Goal: Transaction & Acquisition: Purchase product/service

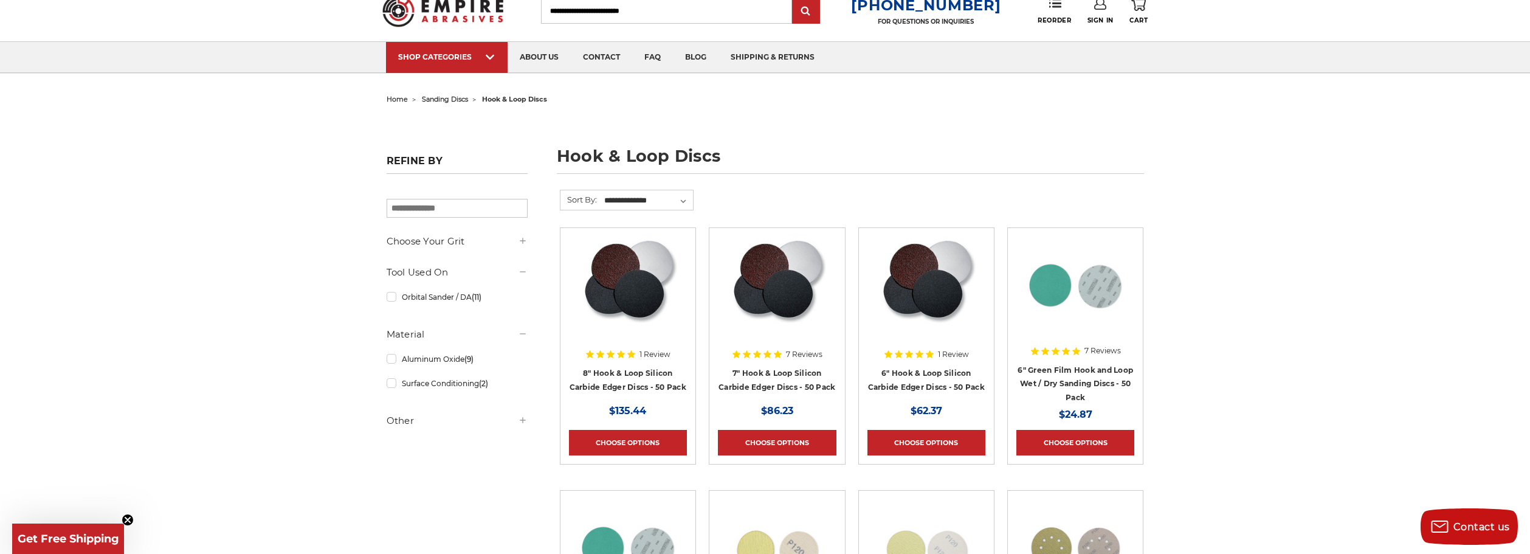
scroll to position [33, 0]
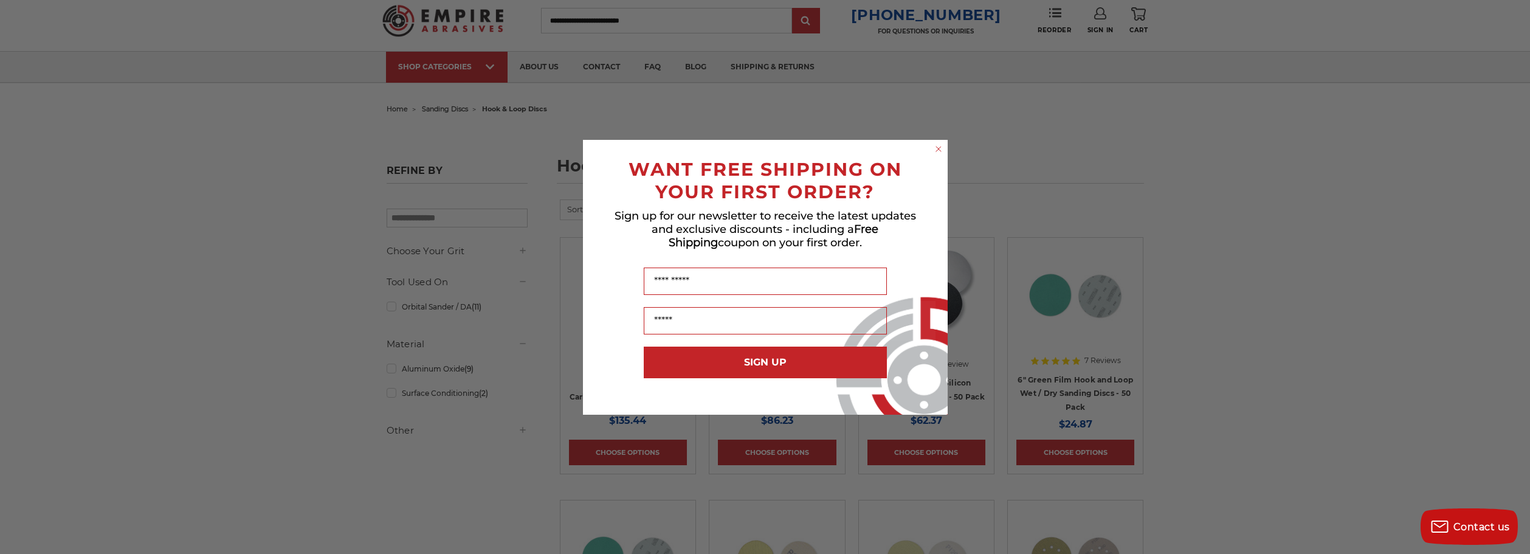
click at [940, 149] on circle "Close dialog" at bounding box center [938, 149] width 12 height 12
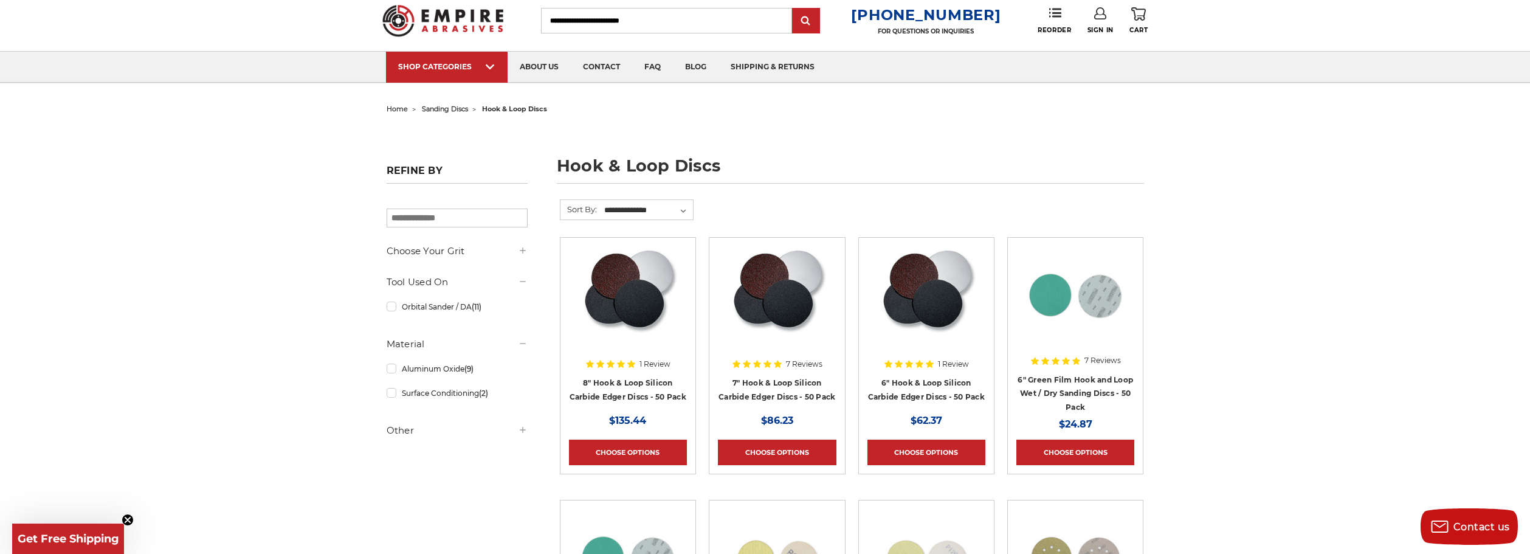
click at [642, 301] on img at bounding box center [628, 294] width 98 height 97
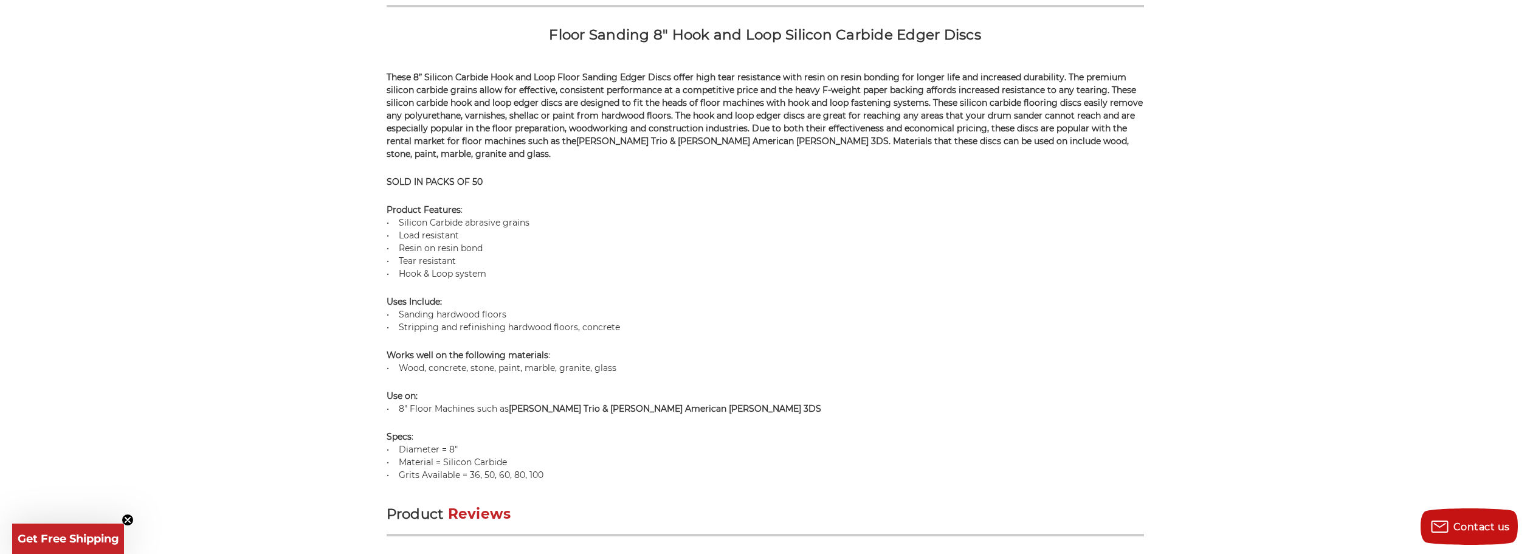
scroll to position [836, 0]
drag, startPoint x: 486, startPoint y: 270, endPoint x: 381, endPoint y: 208, distance: 121.2
click at [381, 208] on div "home sanding discs hook & loop discs 8" hook & loop silicon carbide edger discs…" at bounding box center [764, 311] width 859 height 2029
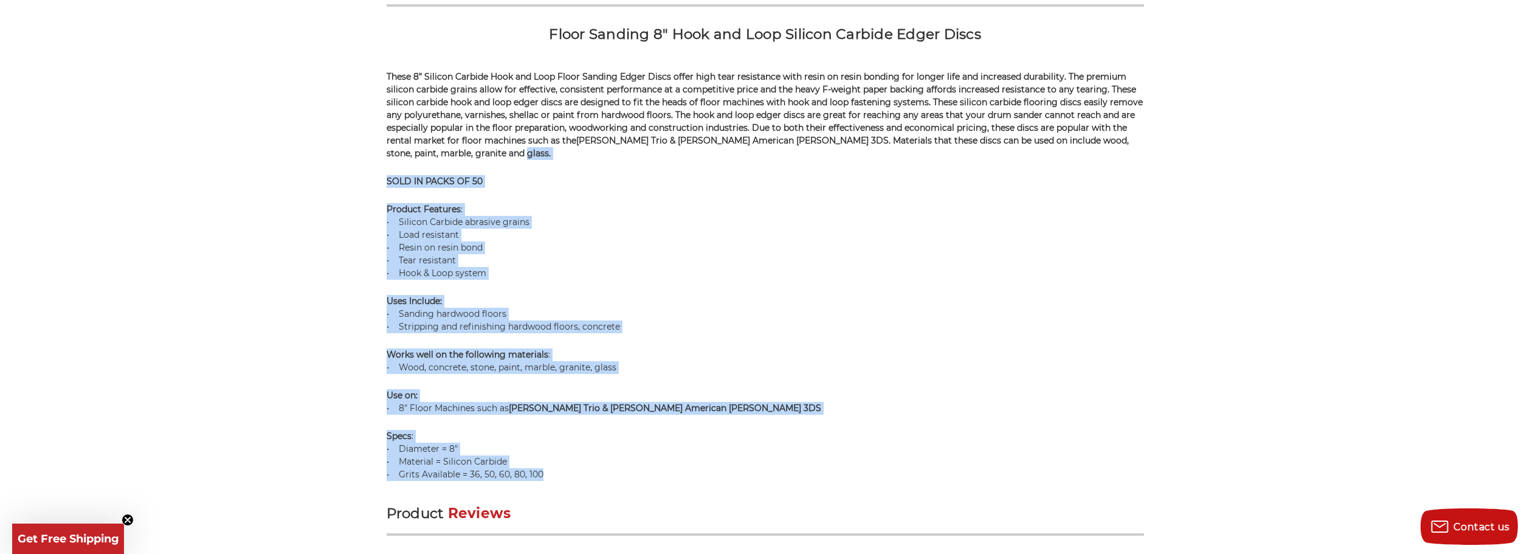
drag, startPoint x: 546, startPoint y: 474, endPoint x: 342, endPoint y: 148, distance: 384.6
click at [342, 148] on div "home sanding discs hook & loop discs 8" hook & loop silicon carbide edger discs…" at bounding box center [764, 311] width 859 height 2029
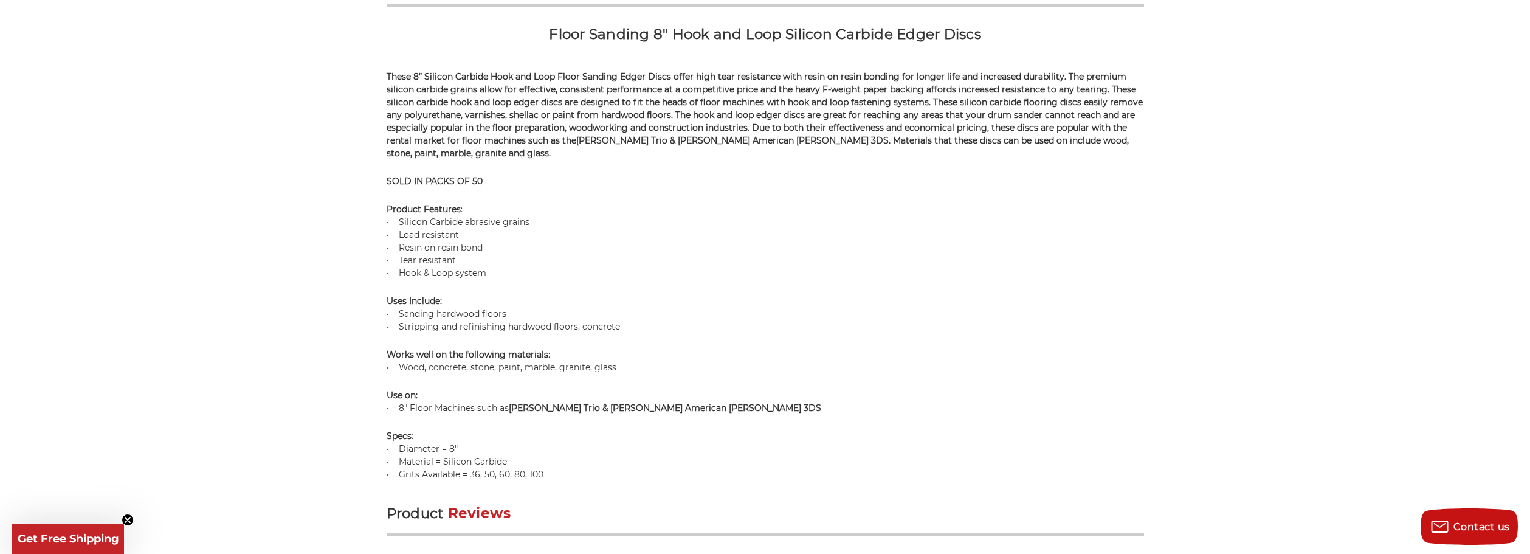
drag, startPoint x: 631, startPoint y: 109, endPoint x: 624, endPoint y: 123, distance: 15.5
click at [631, 109] on span "These 8” Silicon Carbide Hook and Loop Floor Sanding Edger Discs offer high tea…" at bounding box center [765, 115] width 756 height 88
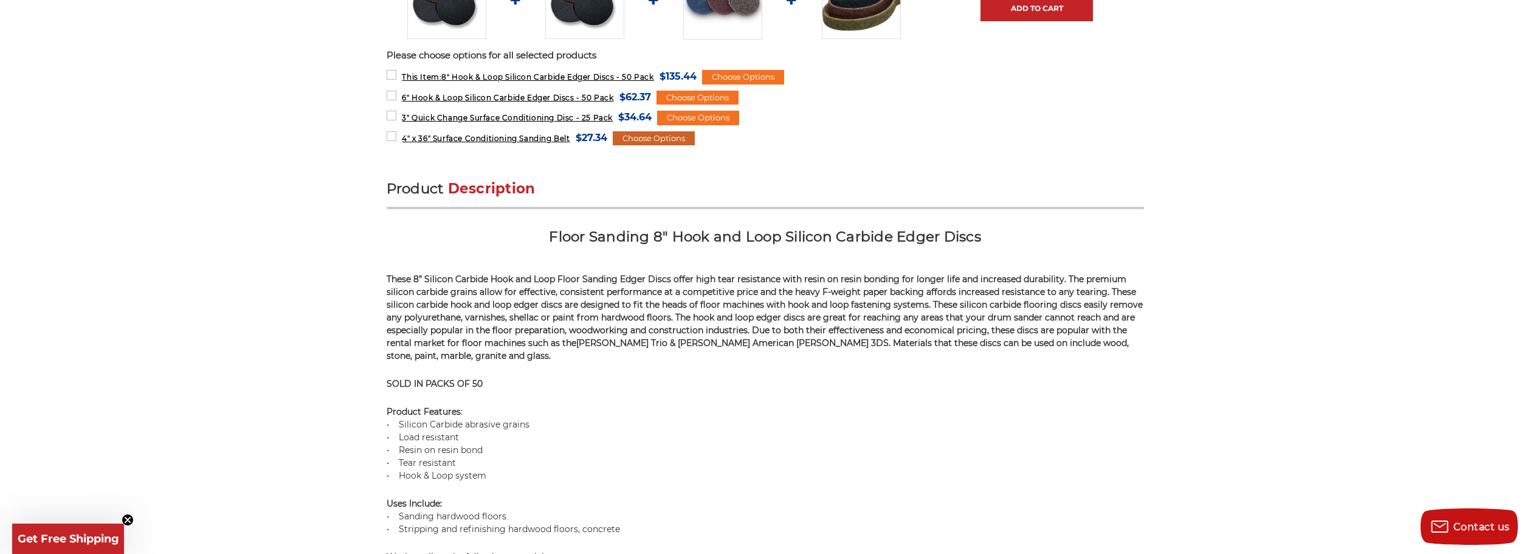
scroll to position [633, 0]
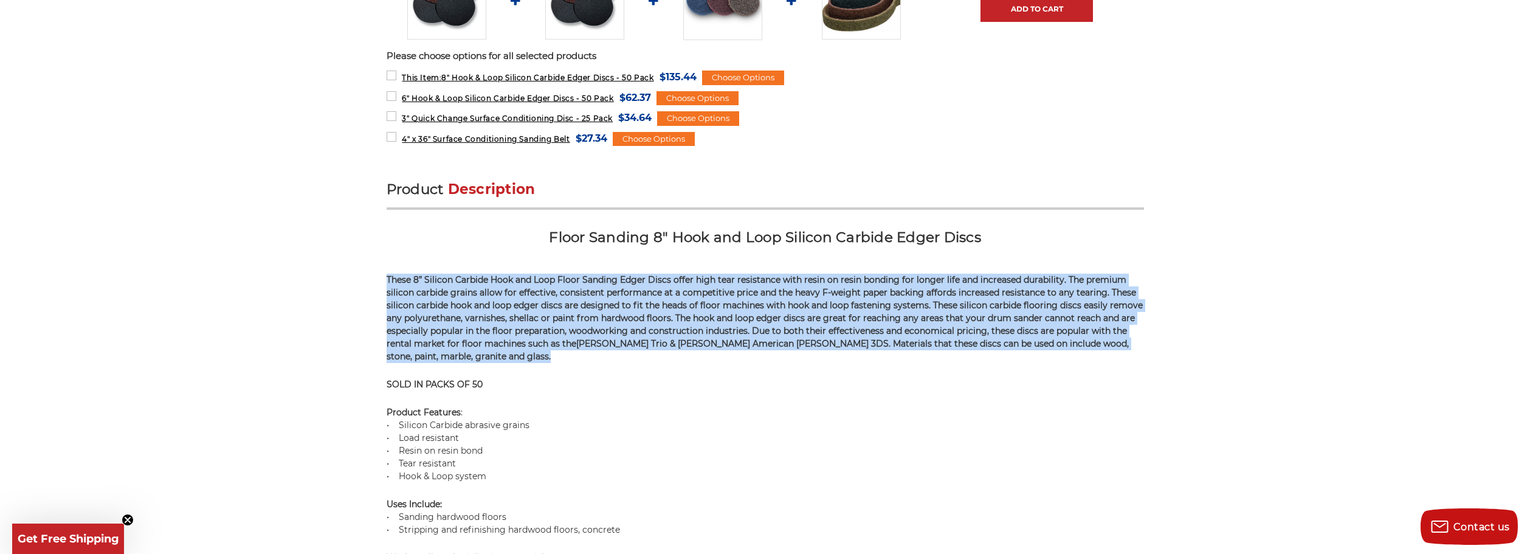
drag, startPoint x: 418, startPoint y: 356, endPoint x: 363, endPoint y: 259, distance: 111.0
click at [363, 260] on div "home sanding discs hook & loop discs 8" hook & loop silicon carbide edger discs…" at bounding box center [764, 514] width 859 height 2029
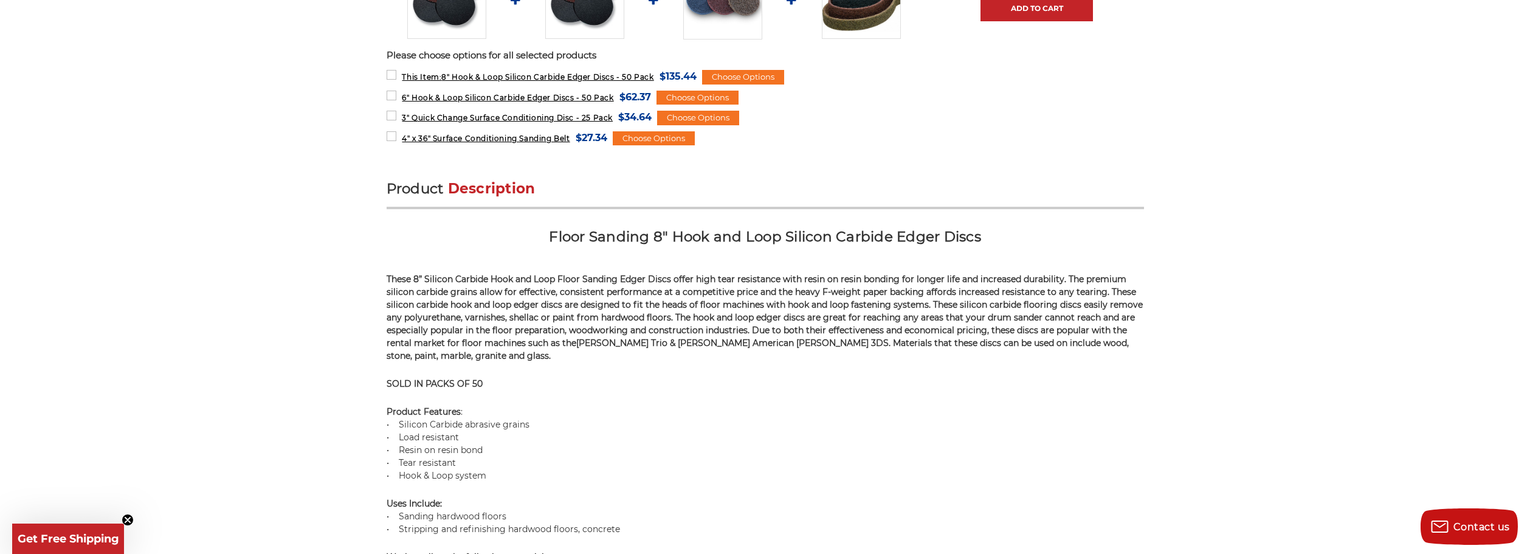
click at [287, 225] on div "home sanding discs hook & loop discs 8" hook & loop silicon carbide edger discs…" at bounding box center [765, 514] width 1530 height 2029
click at [300, 114] on div "home sanding discs hook & loop discs 8" hook & loop silicon carbide edger discs…" at bounding box center [765, 514] width 1530 height 2029
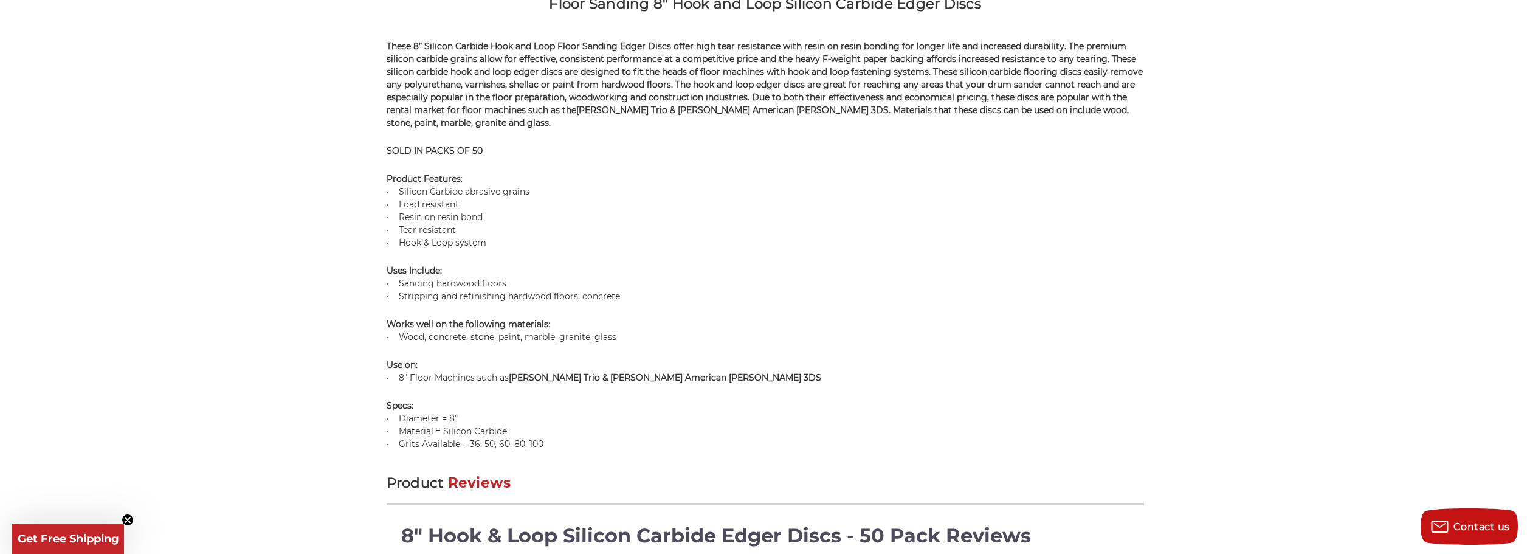
scroll to position [864, 0]
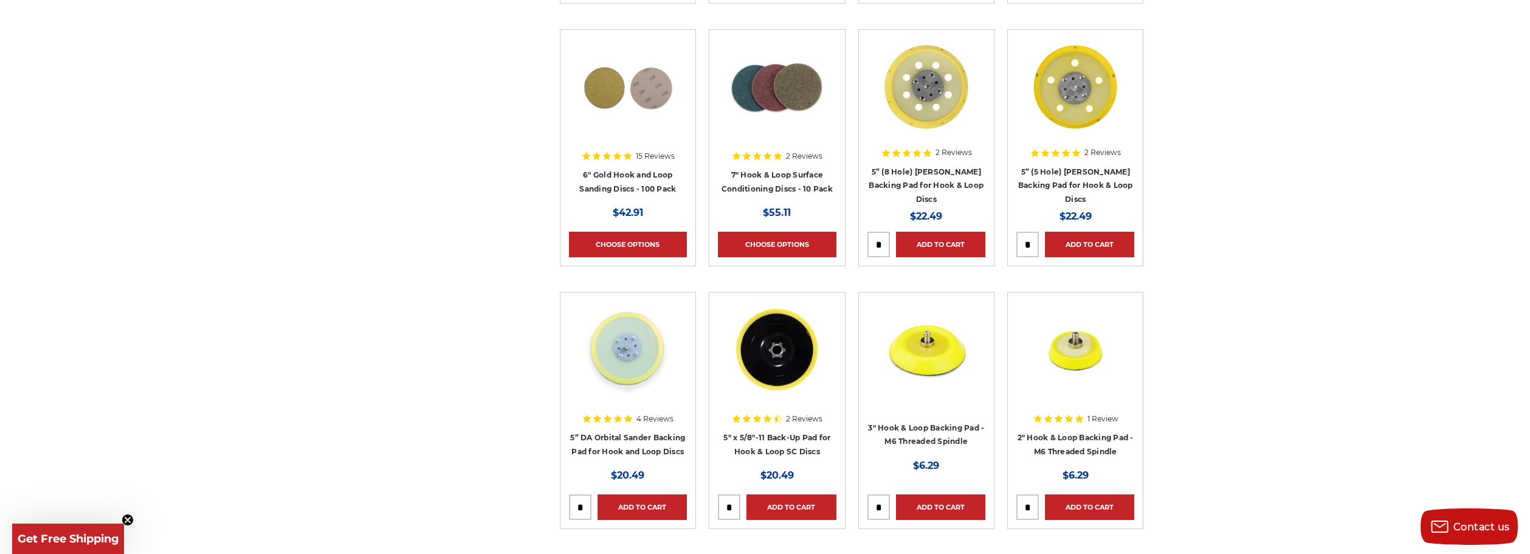
scroll to position [1041, 0]
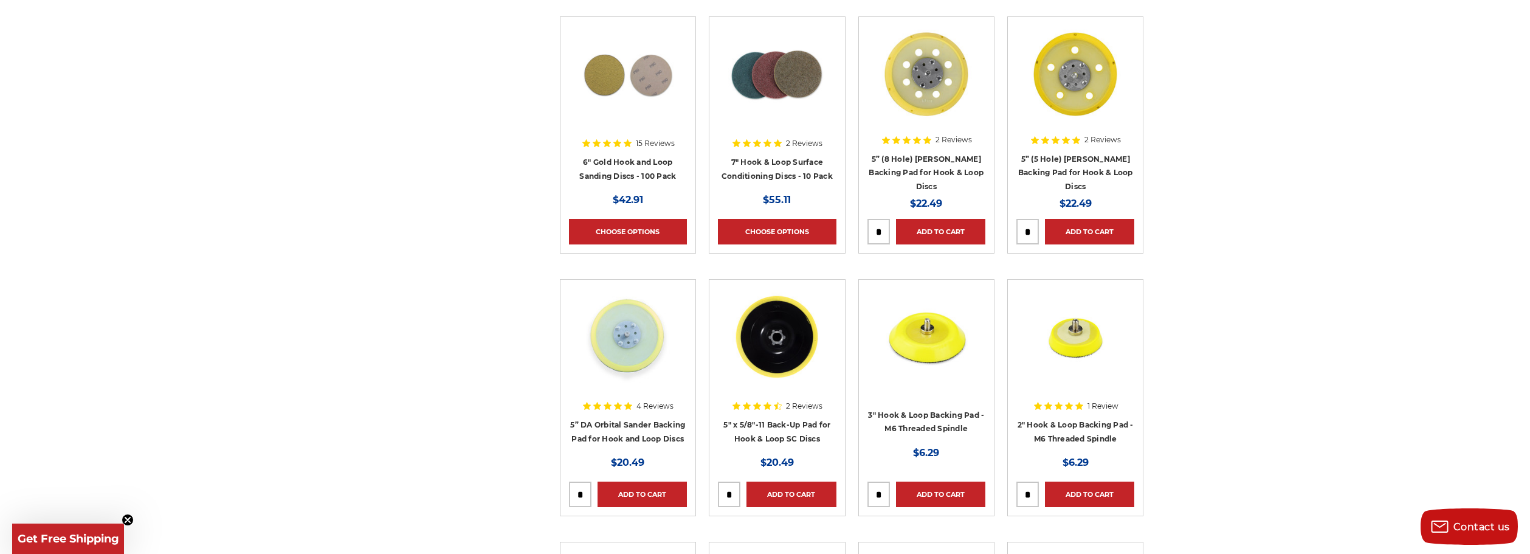
click at [252, 272] on div "home sanding discs hook & loop discs hook & loop discs Refine by × Browse by Ch…" at bounding box center [765, 488] width 1530 height 2793
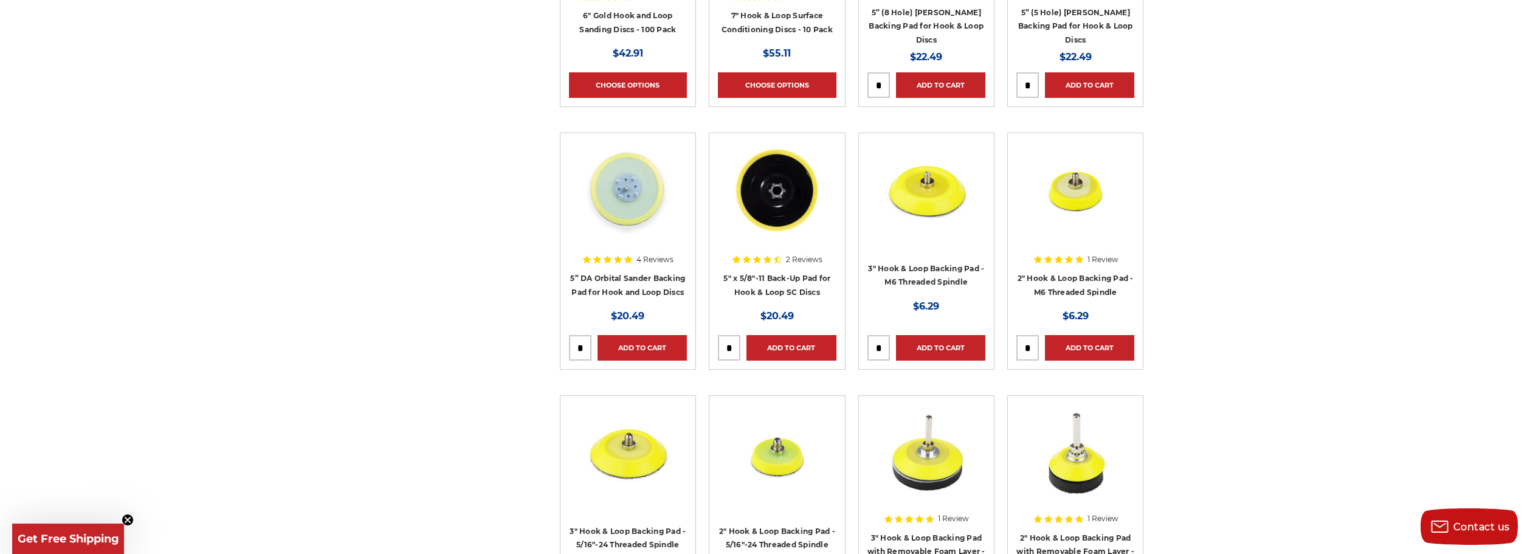
scroll to position [1185, 0]
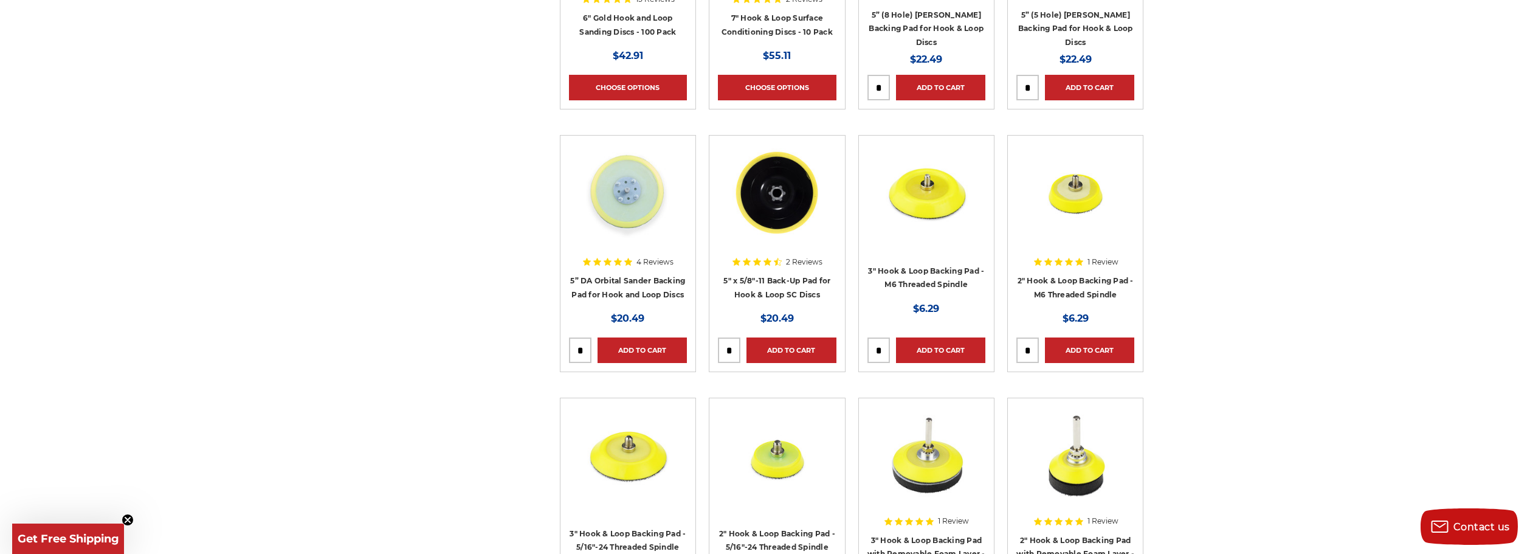
click at [644, 208] on img at bounding box center [627, 192] width 97 height 97
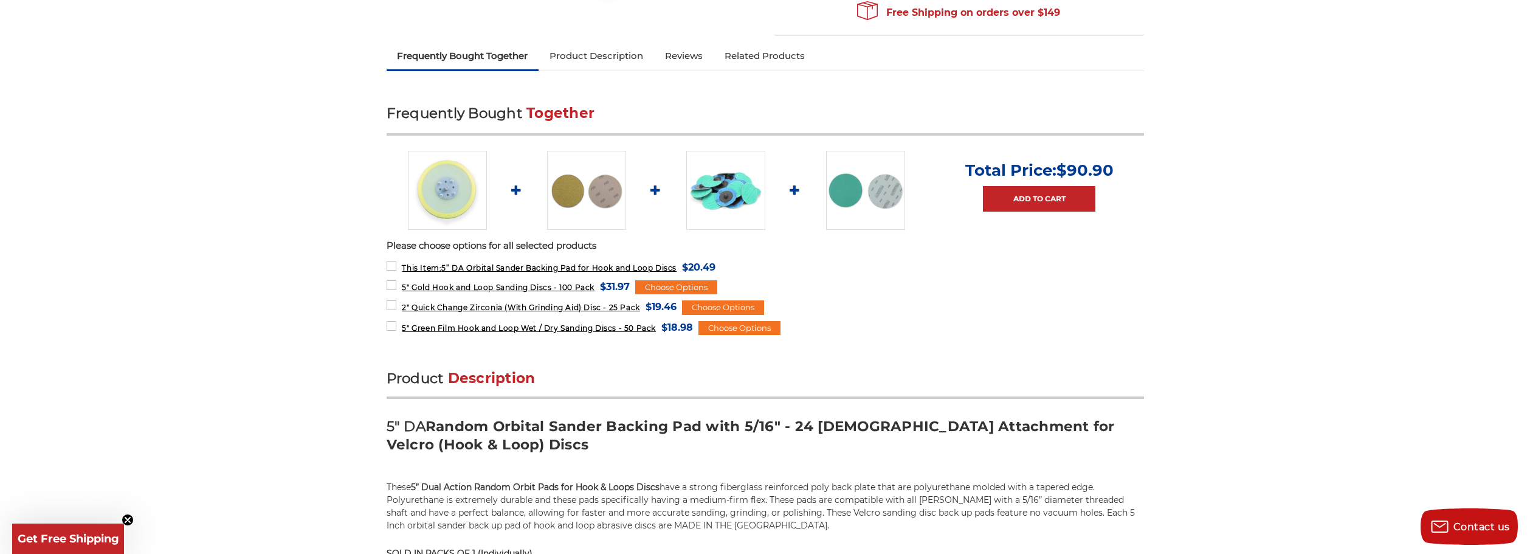
scroll to position [366, 0]
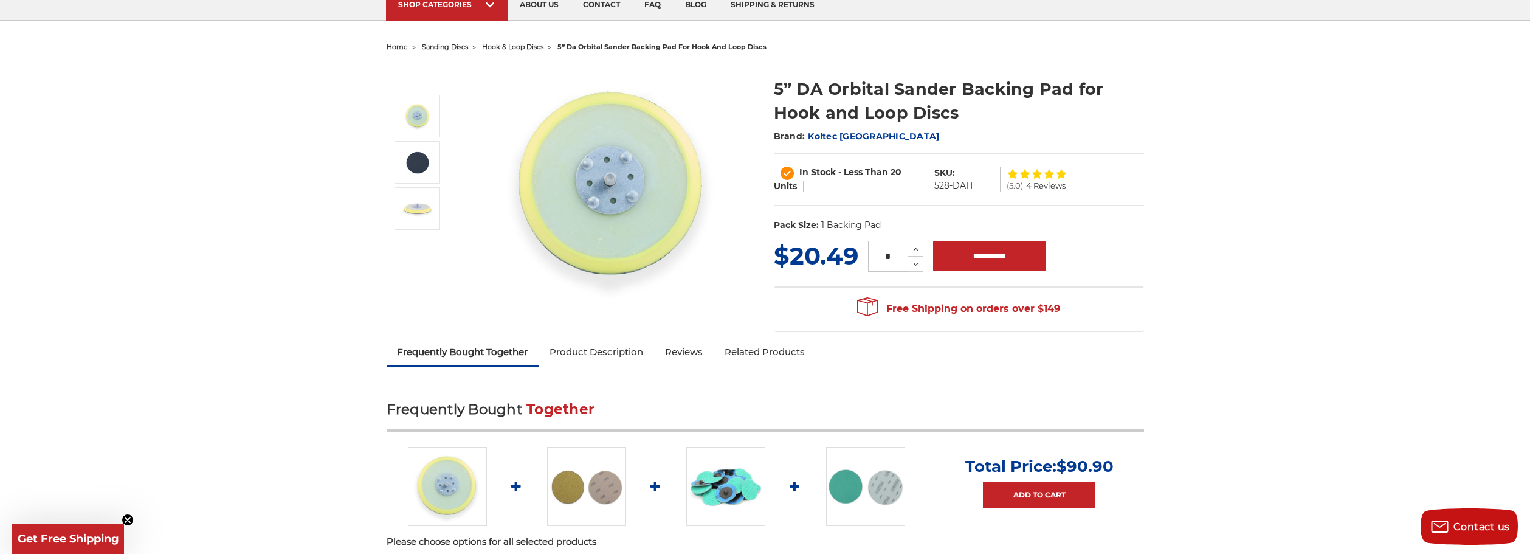
scroll to position [0, 0]
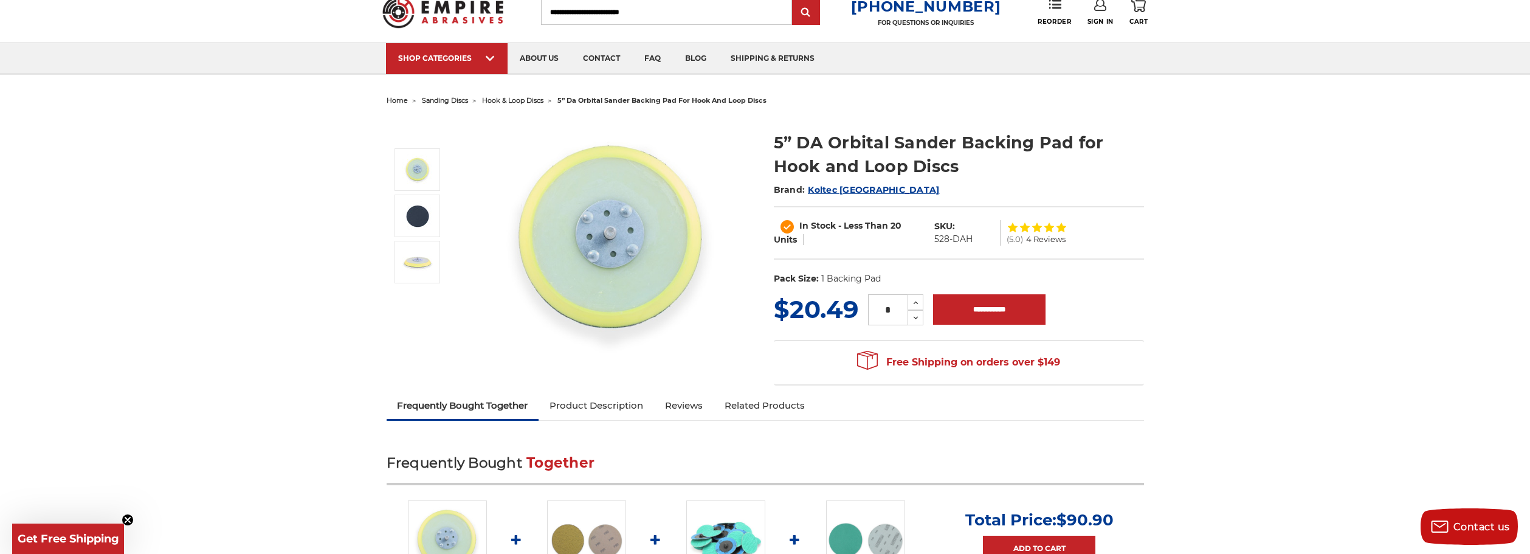
scroll to position [43, 0]
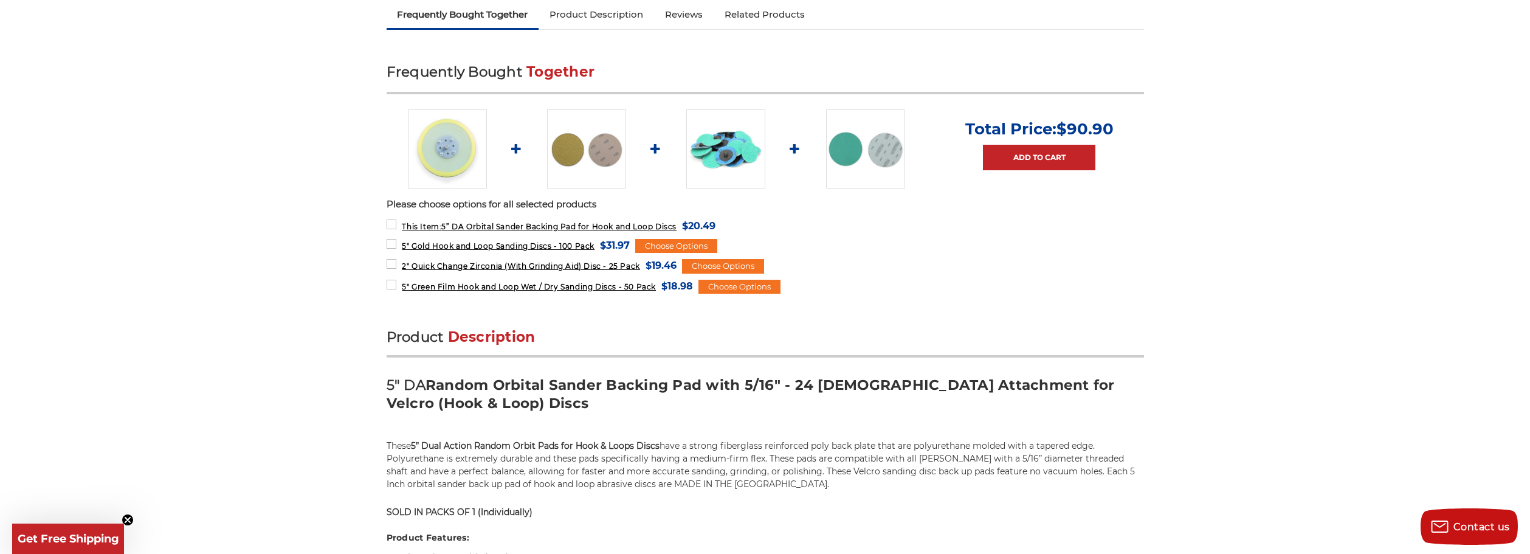
scroll to position [0, 0]
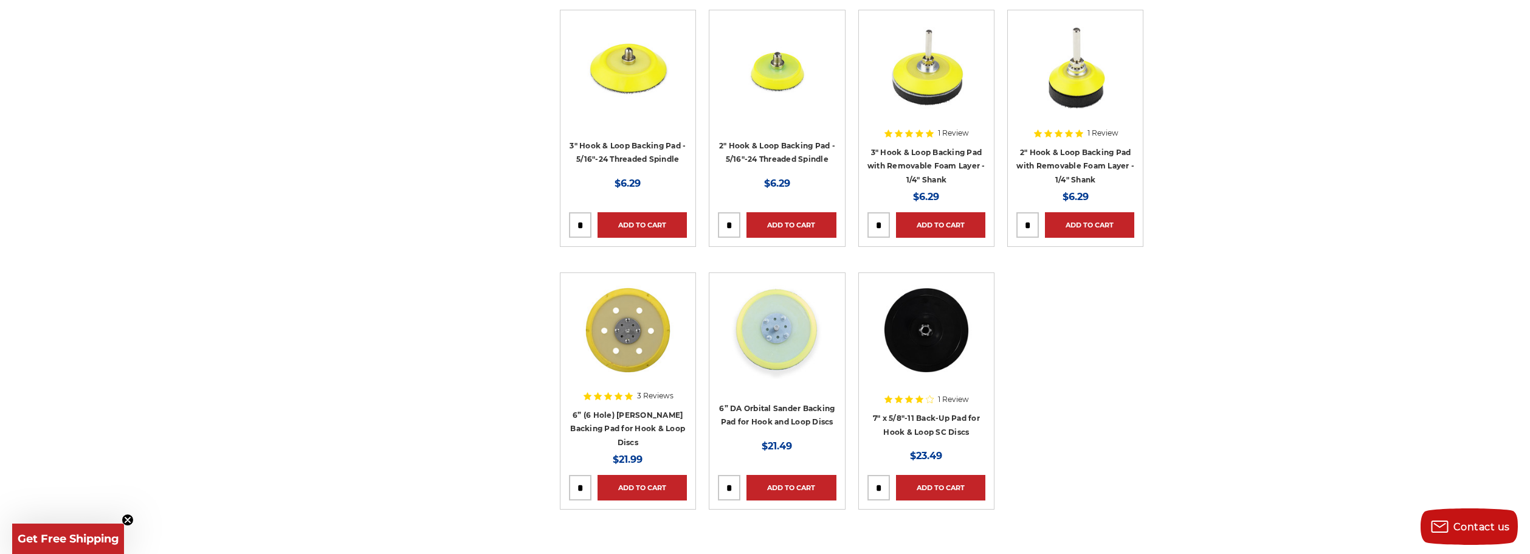
scroll to position [1647, 0]
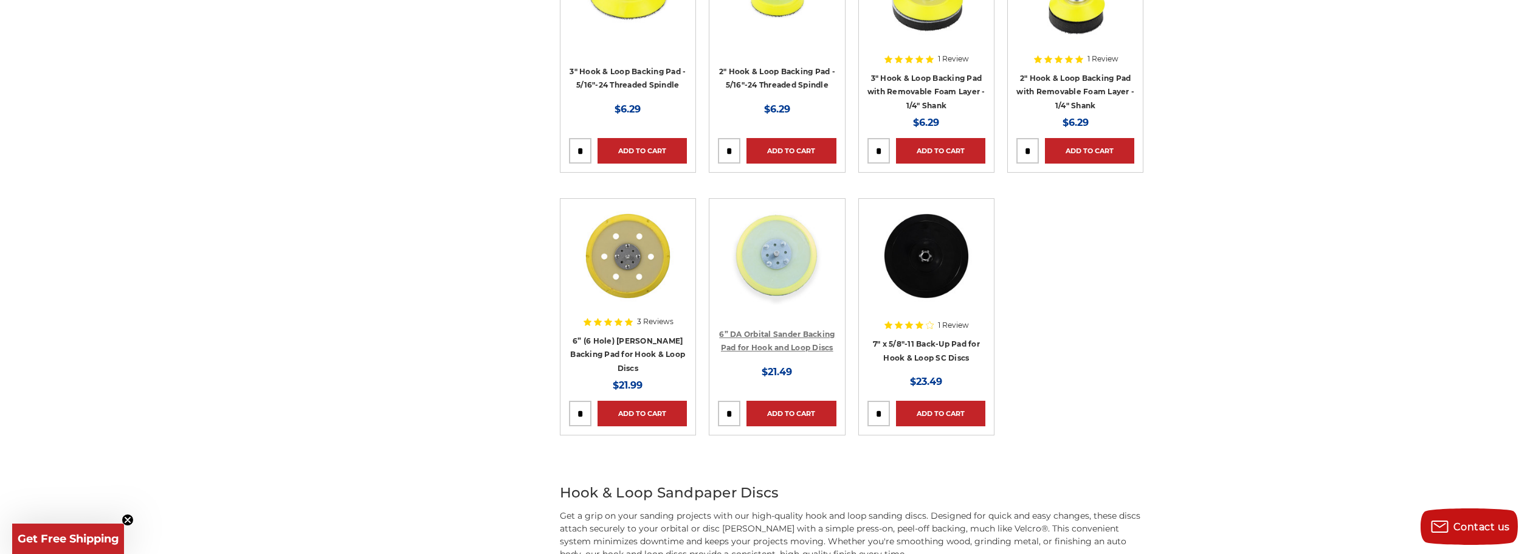
click at [790, 343] on link "6” DA Orbital Sander Backing Pad for Hook and Loop Discs" at bounding box center [776, 340] width 115 height 23
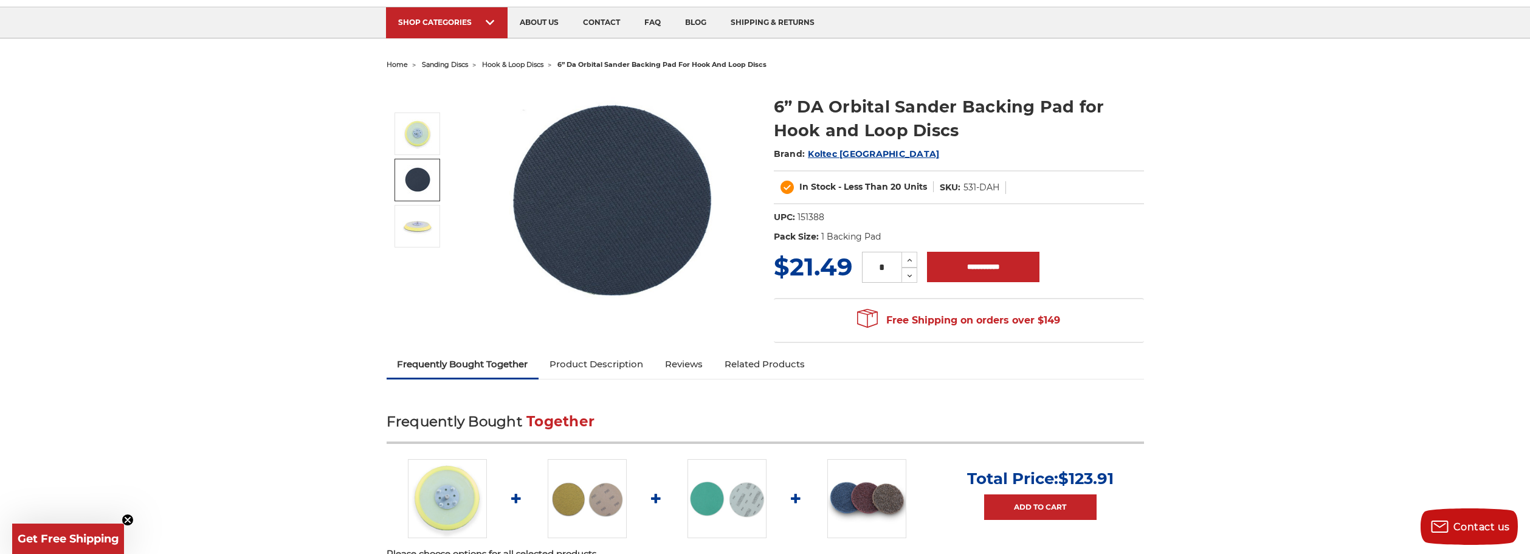
scroll to position [82, 0]
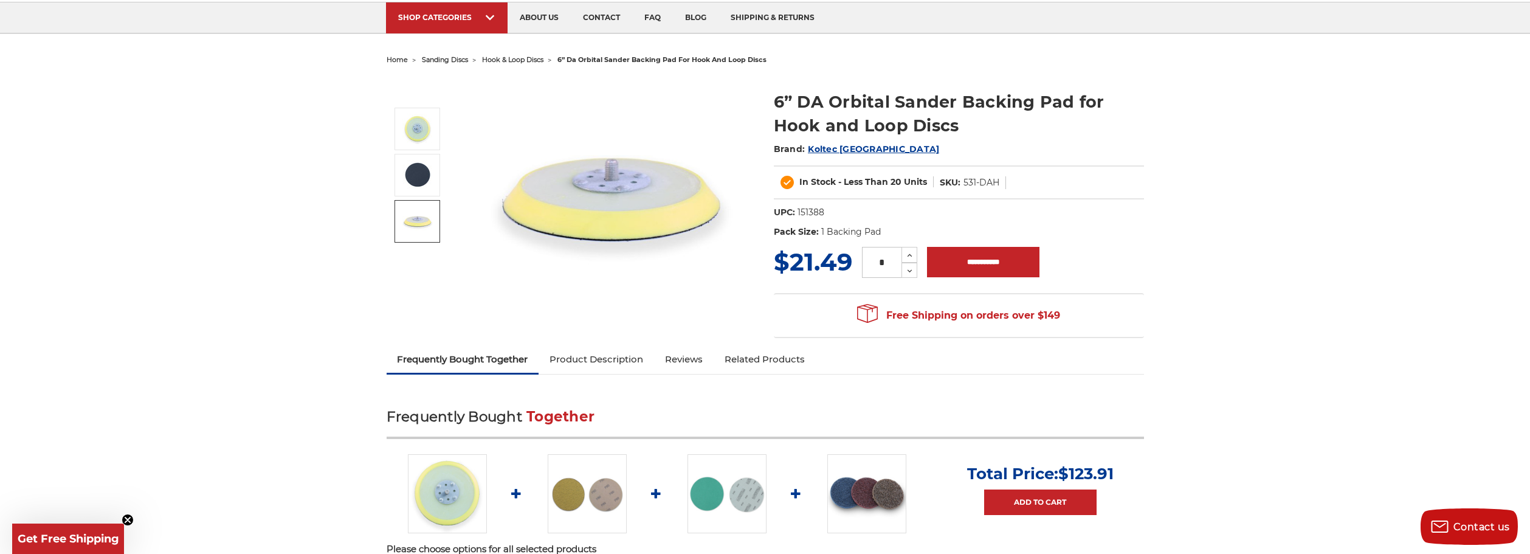
click at [404, 225] on img at bounding box center [417, 221] width 30 height 30
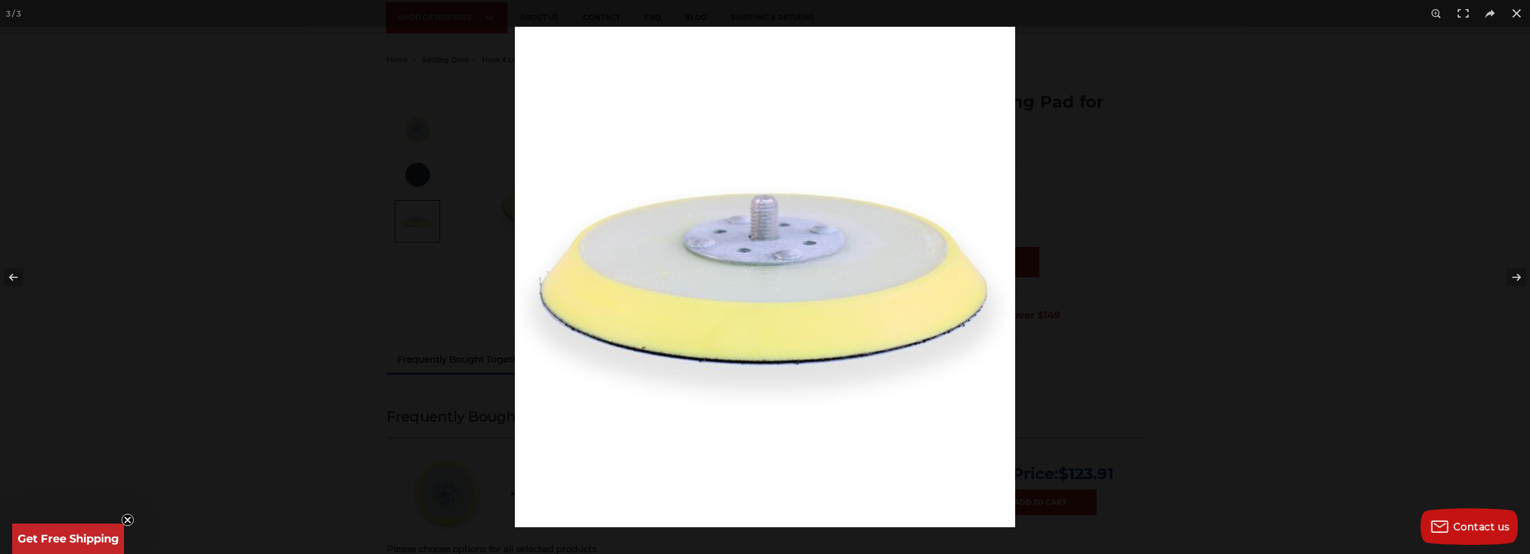
scroll to position [84, 0]
click at [1511, 10] on button at bounding box center [1516, 13] width 27 height 27
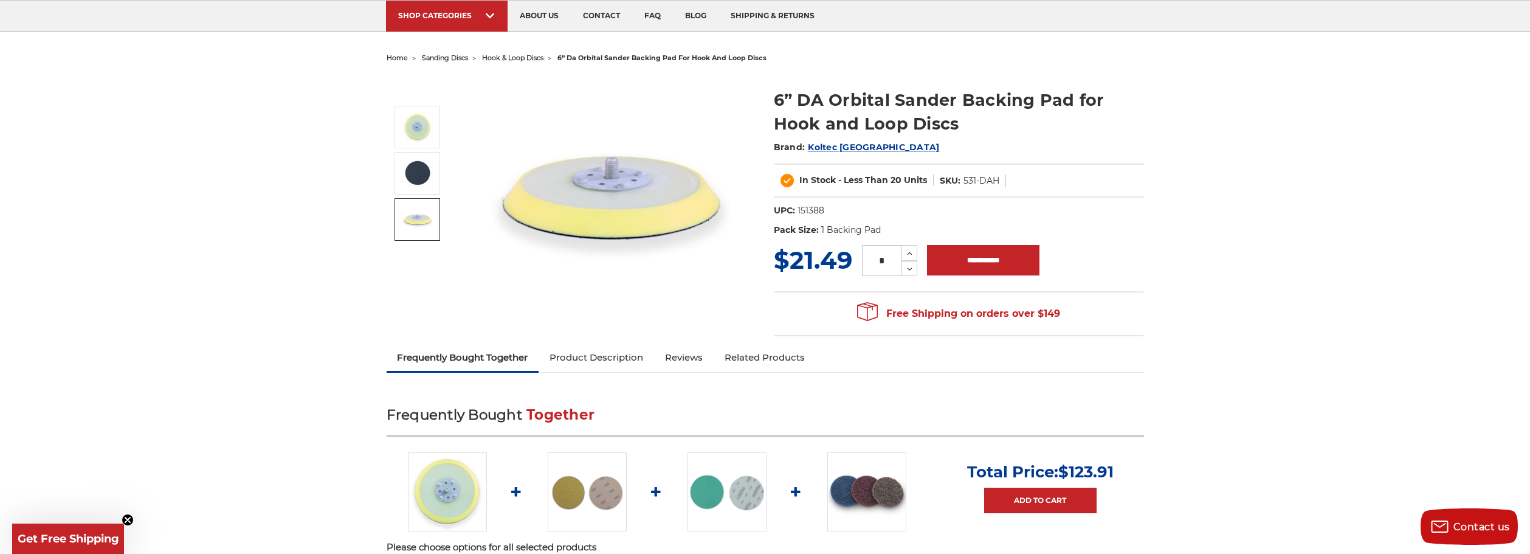
scroll to position [82, 0]
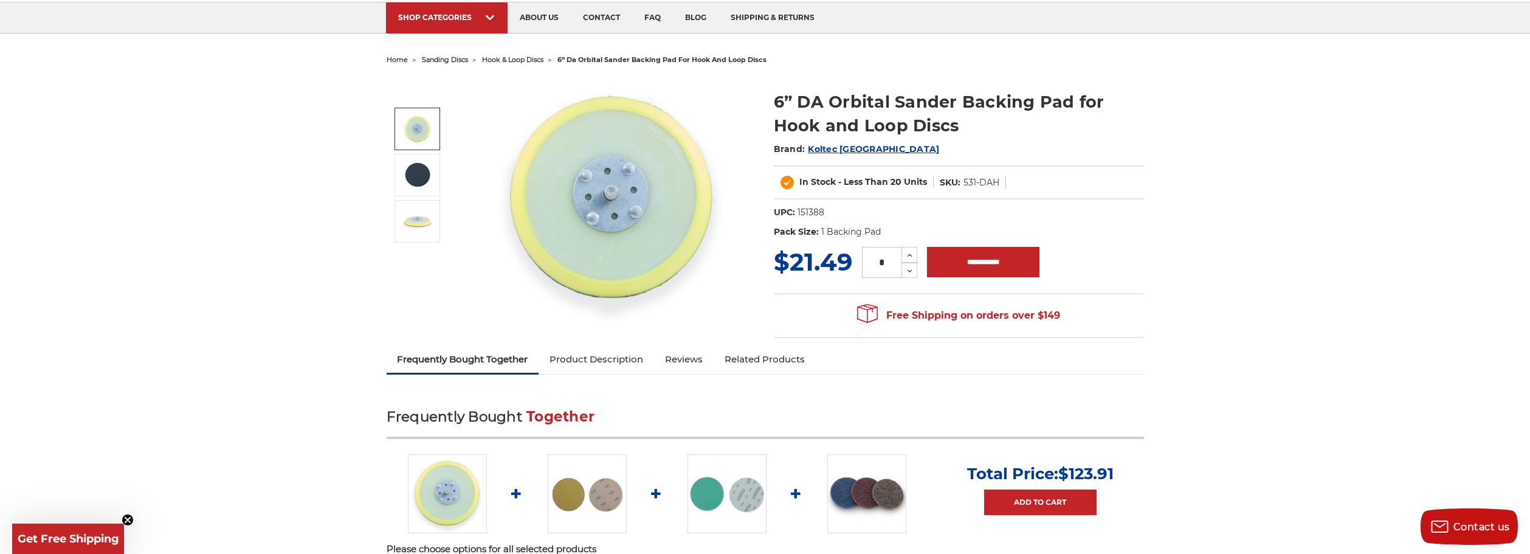
click at [424, 140] on img at bounding box center [417, 129] width 30 height 30
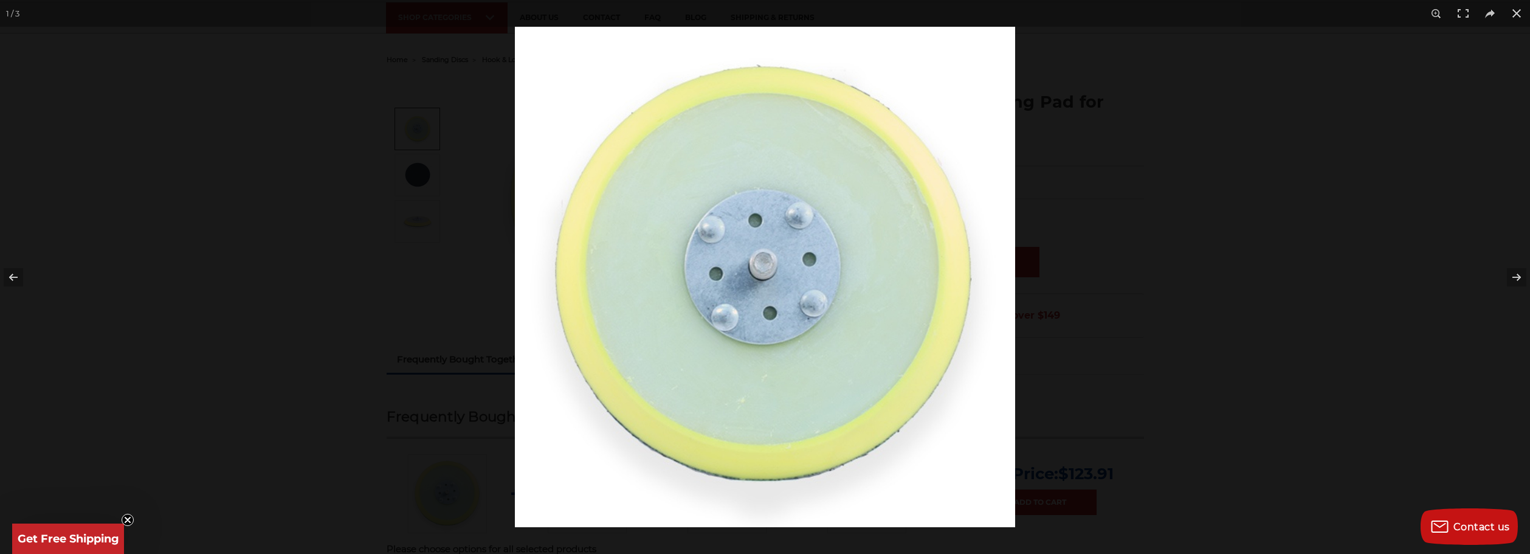
click at [354, 225] on div at bounding box center [765, 277] width 1530 height 554
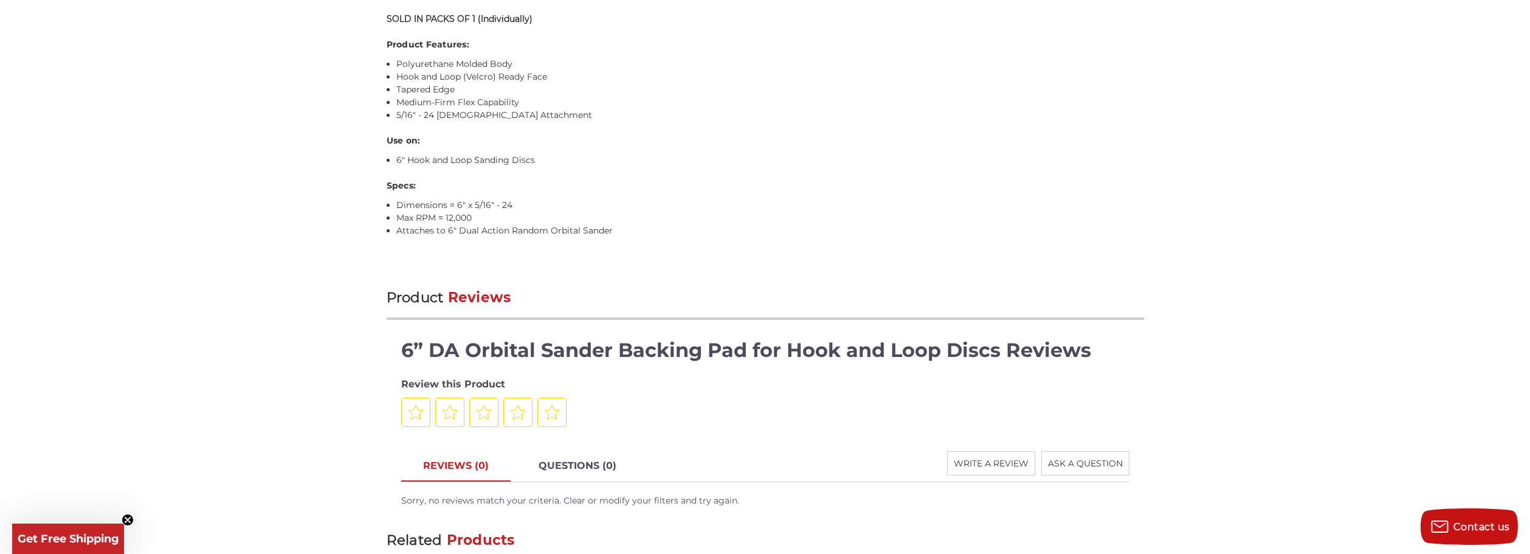
scroll to position [925, 0]
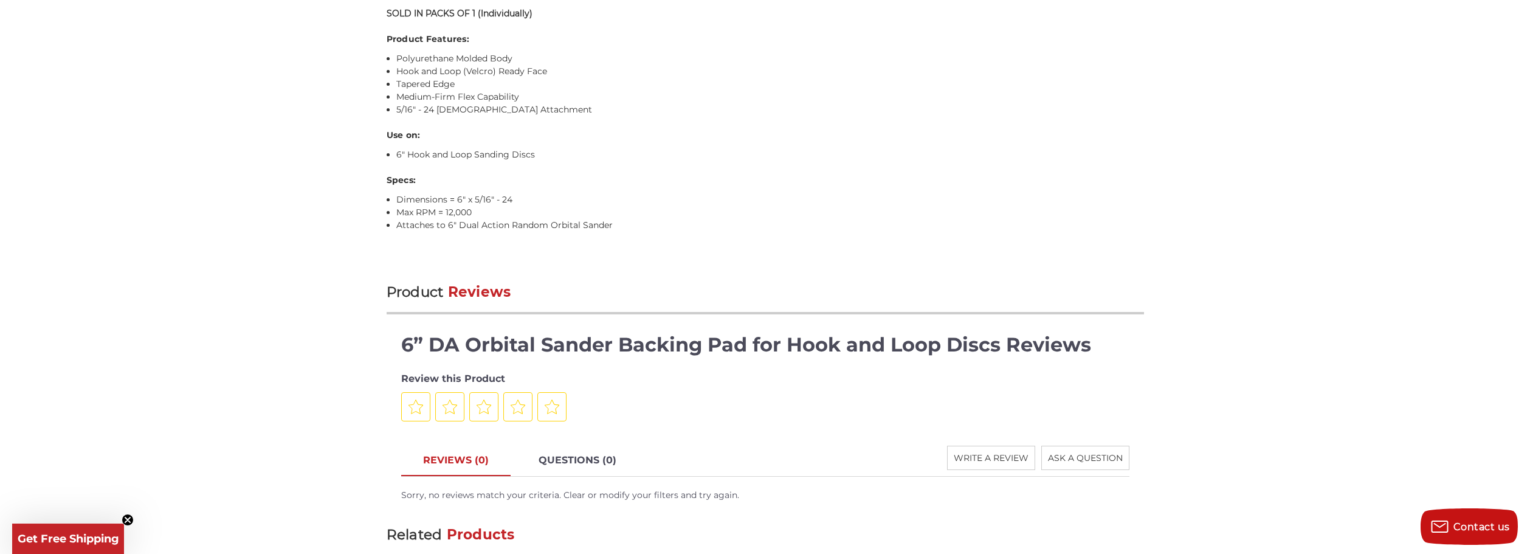
click at [327, 241] on div "home sanding discs hook & loop discs 6” da orbital sander backing pad for hook …" at bounding box center [765, 19] width 1530 height 1623
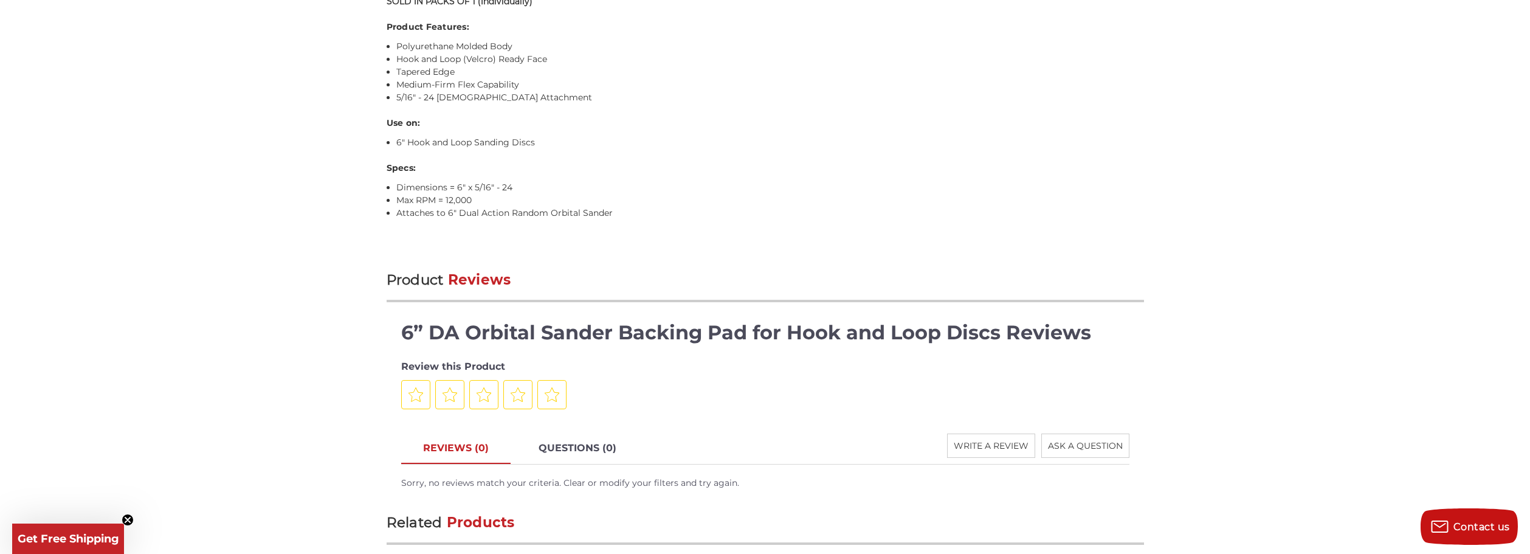
click at [325, 239] on div "home sanding discs hook & loop discs 6” da orbital sander backing pad for hook …" at bounding box center [765, 7] width 1530 height 1623
click at [324, 239] on div "home sanding discs hook & loop discs 6” da orbital sander backing pad for hook …" at bounding box center [765, 7] width 1530 height 1623
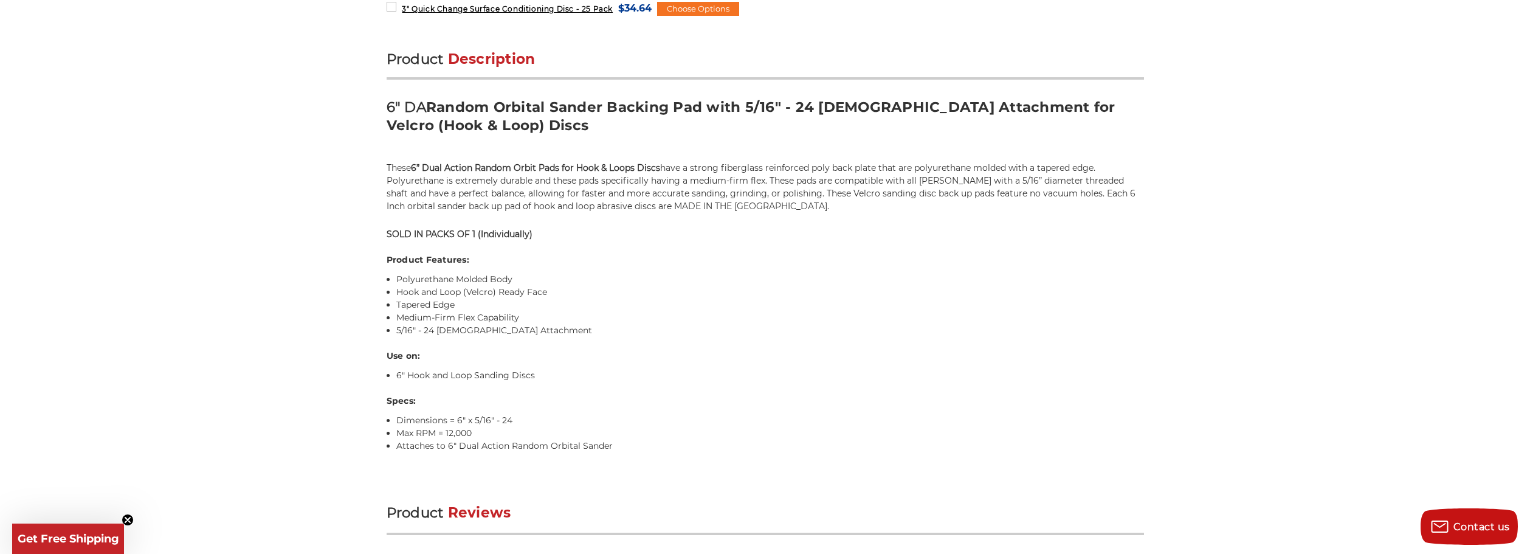
scroll to position [664, 0]
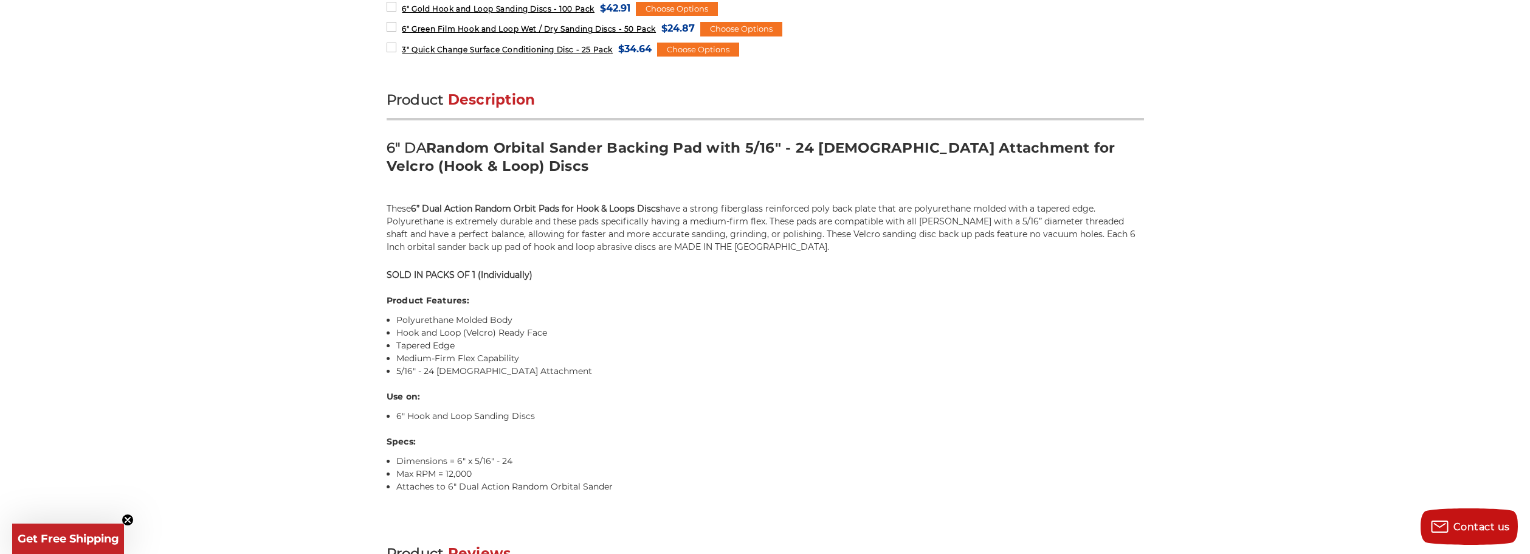
click at [332, 379] on div "home sanding discs hook & loop discs 6” da orbital sander backing pad for hook …" at bounding box center [765, 280] width 1530 height 1623
click at [328, 376] on div "home sanding discs hook & loop discs 6” da orbital sander backing pad for hook …" at bounding box center [765, 280] width 1530 height 1623
click at [315, 332] on div "home sanding discs hook & loop discs 6” da orbital sander backing pad for hook …" at bounding box center [765, 280] width 1530 height 1623
click at [315, 335] on div "home sanding discs hook & loop discs 6” da orbital sander backing pad for hook …" at bounding box center [765, 280] width 1530 height 1623
click at [316, 337] on div "home sanding discs hook & loop discs 6” da orbital sander backing pad for hook …" at bounding box center [765, 280] width 1530 height 1623
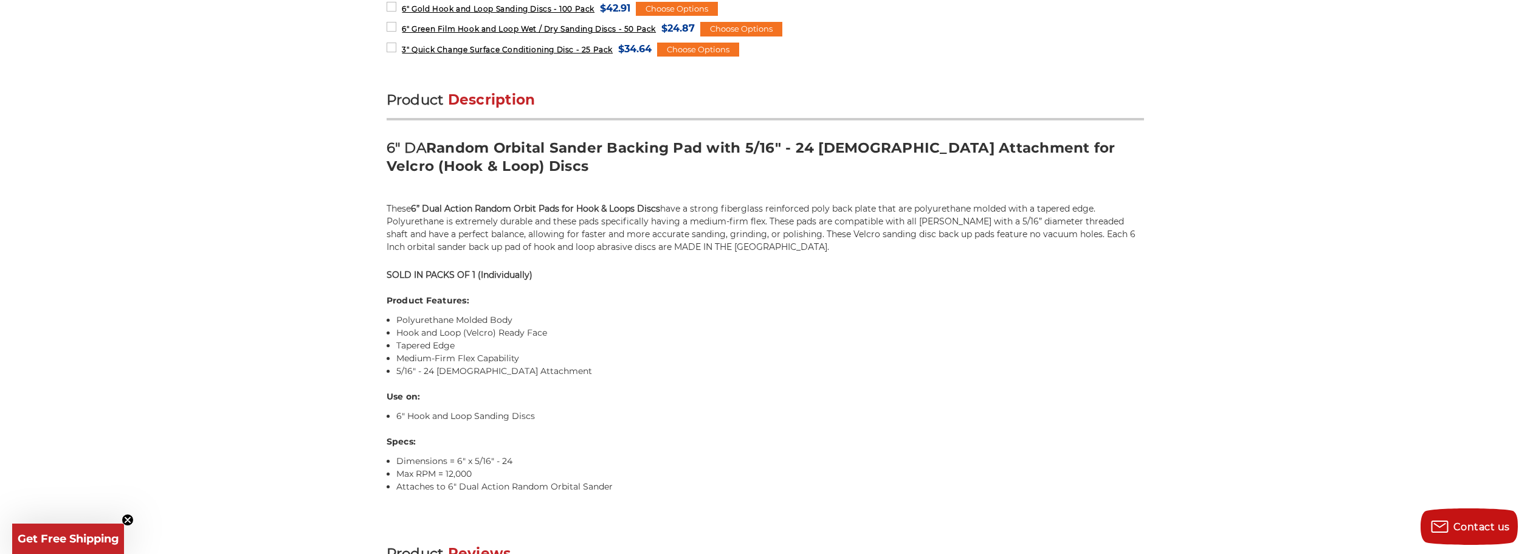
click at [316, 337] on div "home sanding discs hook & loop discs 6” da orbital sander backing pad for hook …" at bounding box center [765, 280] width 1530 height 1623
click at [360, 256] on div "home sanding discs hook & loop discs 6” da orbital sander backing pad for hook …" at bounding box center [764, 280] width 859 height 1623
click at [362, 255] on div "home sanding discs hook & loop discs 6” da orbital sander backing pad for hook …" at bounding box center [764, 280] width 859 height 1623
click at [269, 249] on div "home sanding discs hook & loop discs 6” da orbital sander backing pad for hook …" at bounding box center [765, 280] width 1530 height 1623
